Goal: Transaction & Acquisition: Subscribe to service/newsletter

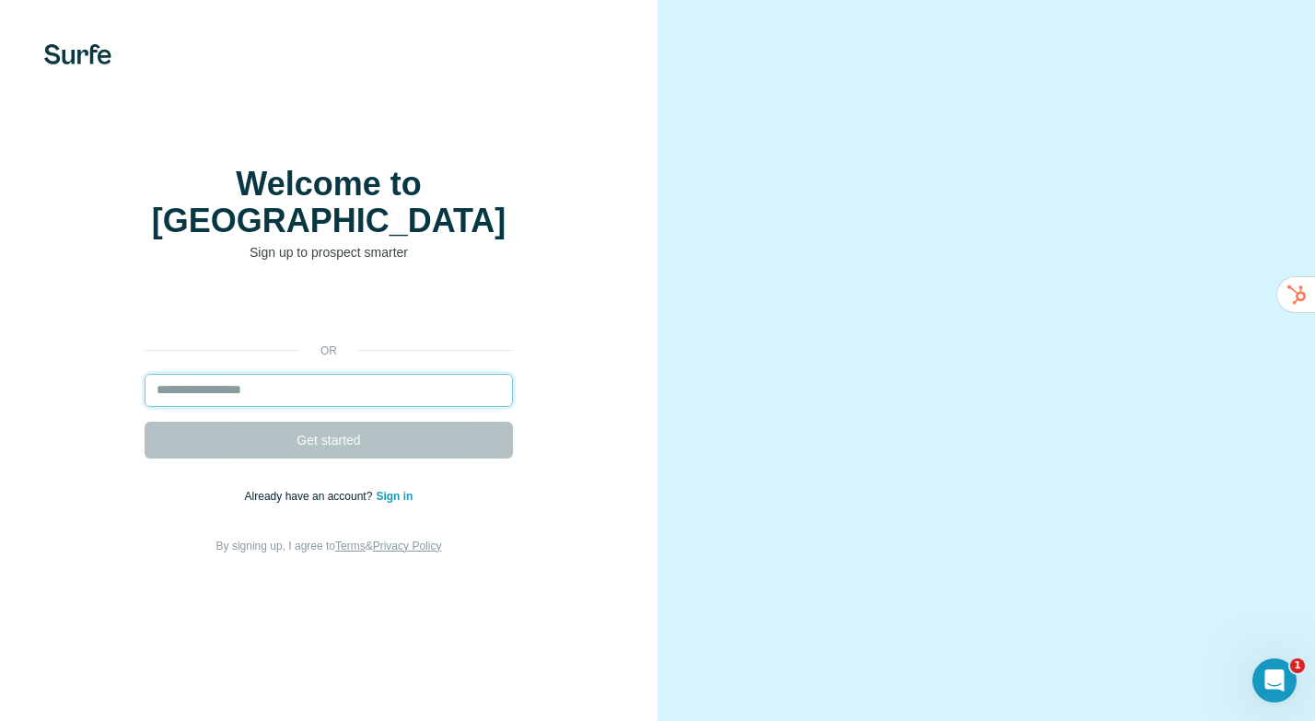
click at [332, 374] on input "email" at bounding box center [329, 390] width 368 height 33
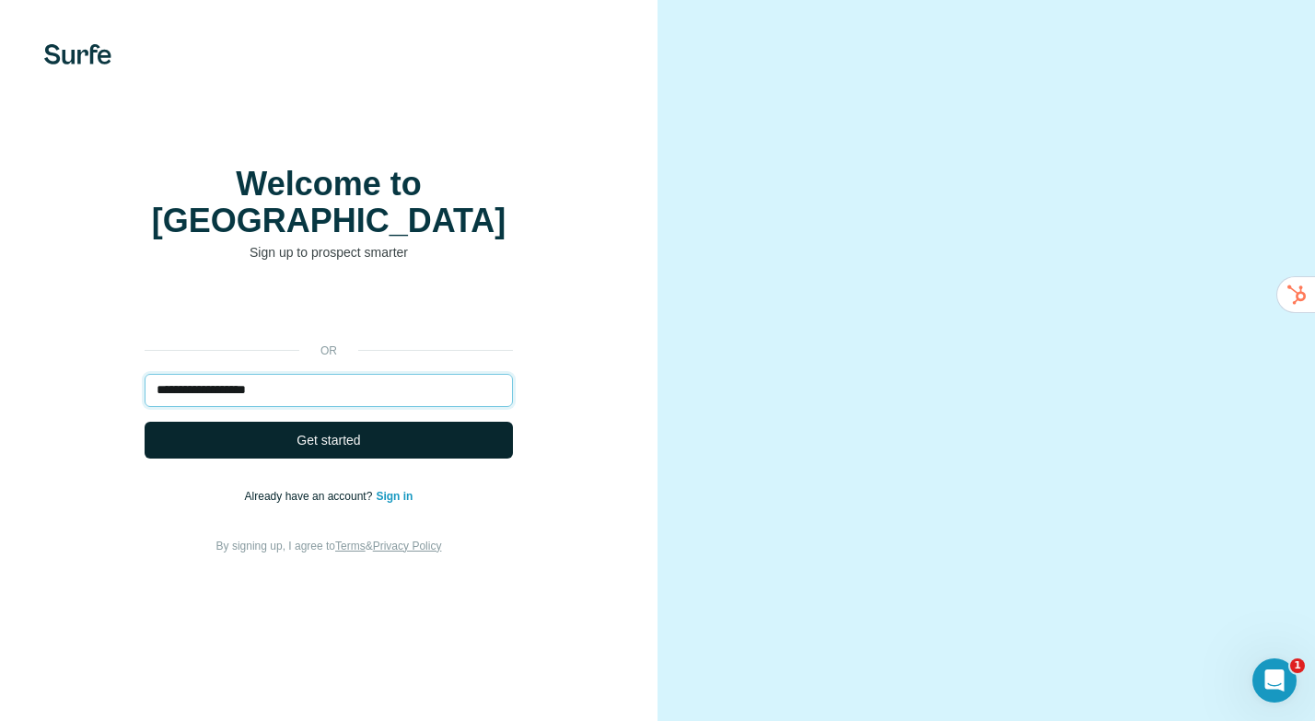
type input "**********"
click at [322, 422] on button "Get started" at bounding box center [329, 440] width 368 height 37
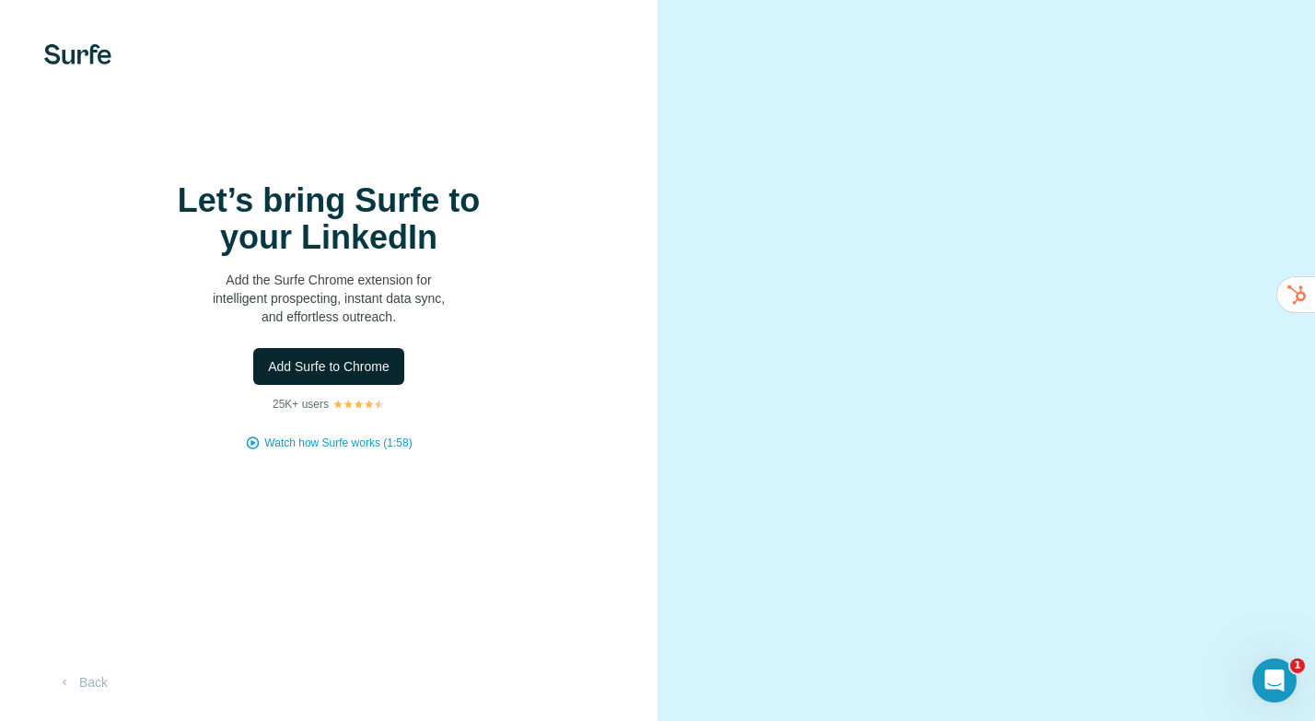
click at [331, 367] on span "Add Surfe to Chrome" at bounding box center [329, 366] width 122 height 18
click at [304, 447] on span "Watch how Surfe works (1:58)" at bounding box center [337, 443] width 147 height 17
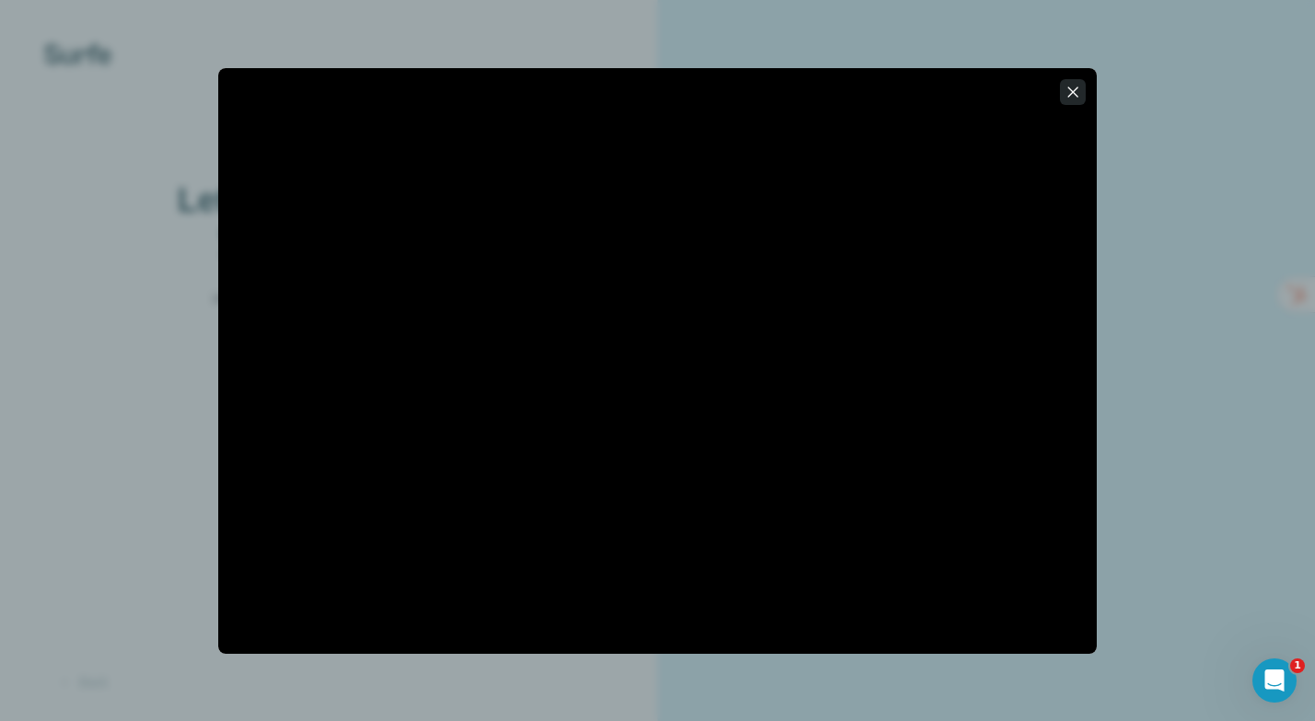
click at [1074, 86] on icon "button" at bounding box center [1072, 92] width 18 height 18
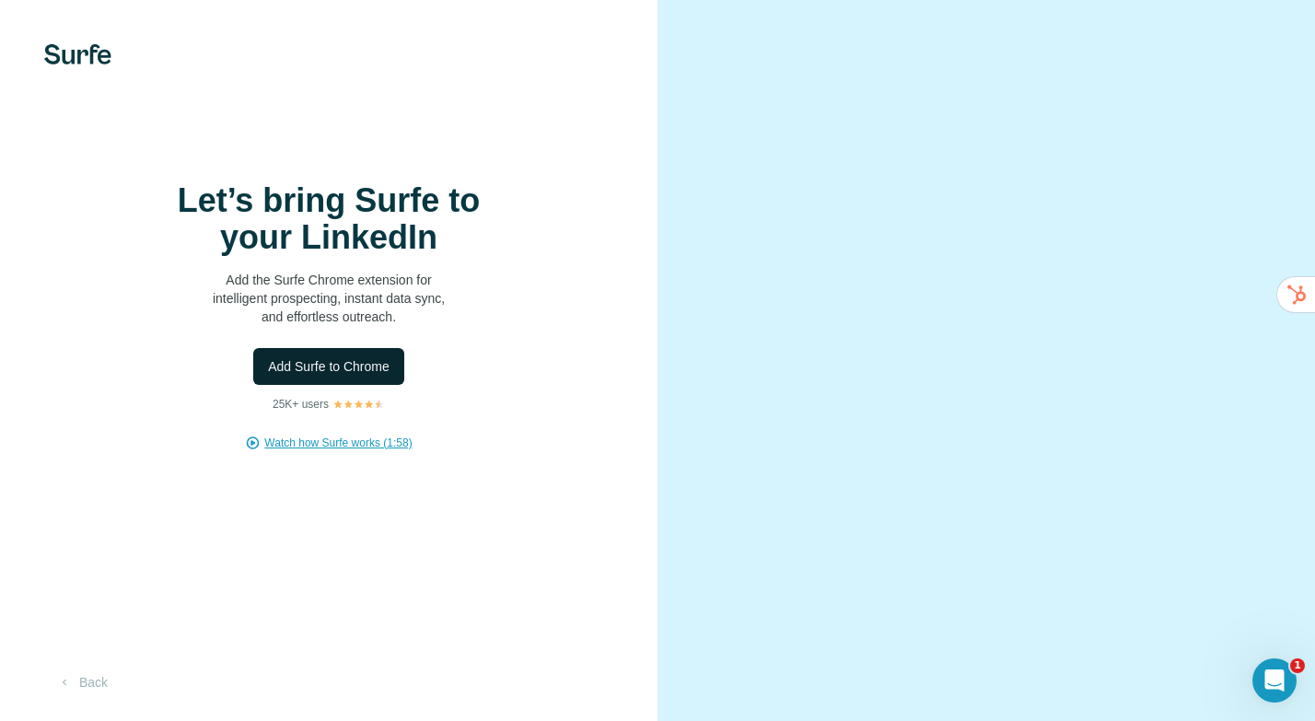
click at [334, 369] on span "Add Surfe to Chrome" at bounding box center [329, 366] width 122 height 18
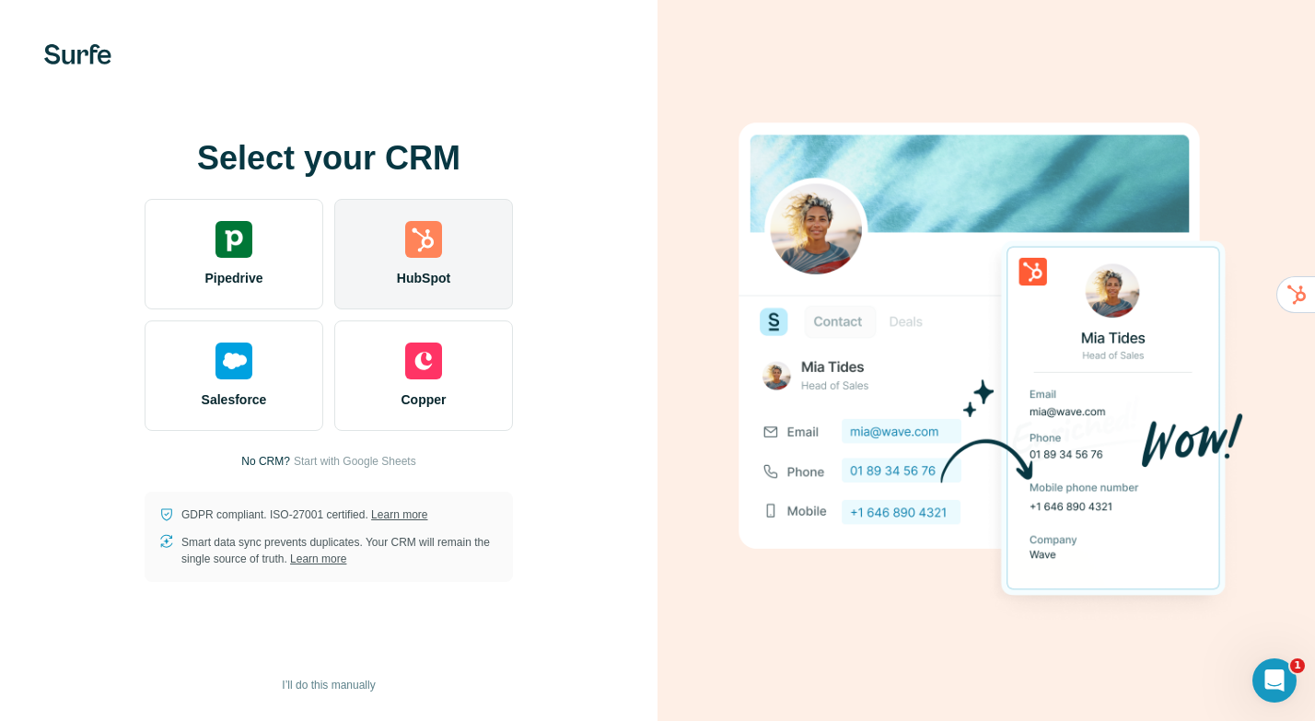
click at [422, 237] on img at bounding box center [423, 239] width 37 height 37
click at [432, 240] on img at bounding box center [423, 239] width 37 height 37
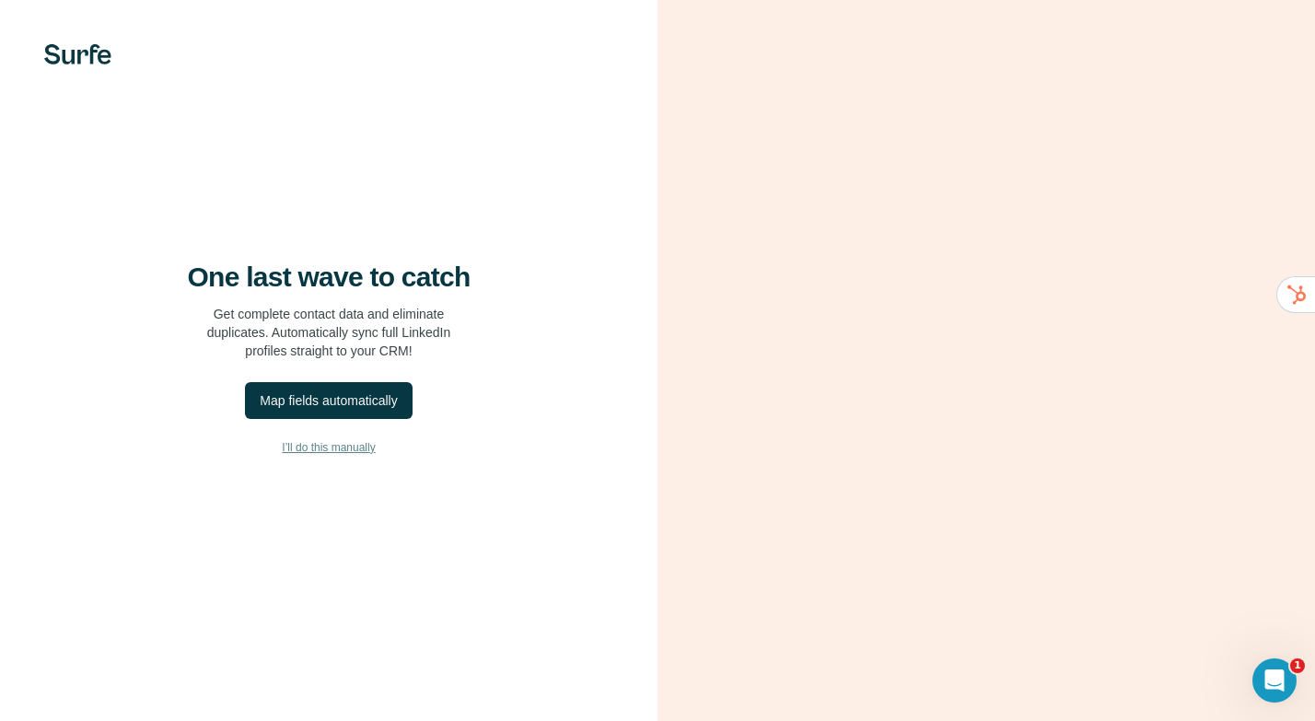
click at [333, 451] on span "I’ll do this manually" at bounding box center [328, 447] width 93 height 17
